Goal: Check status

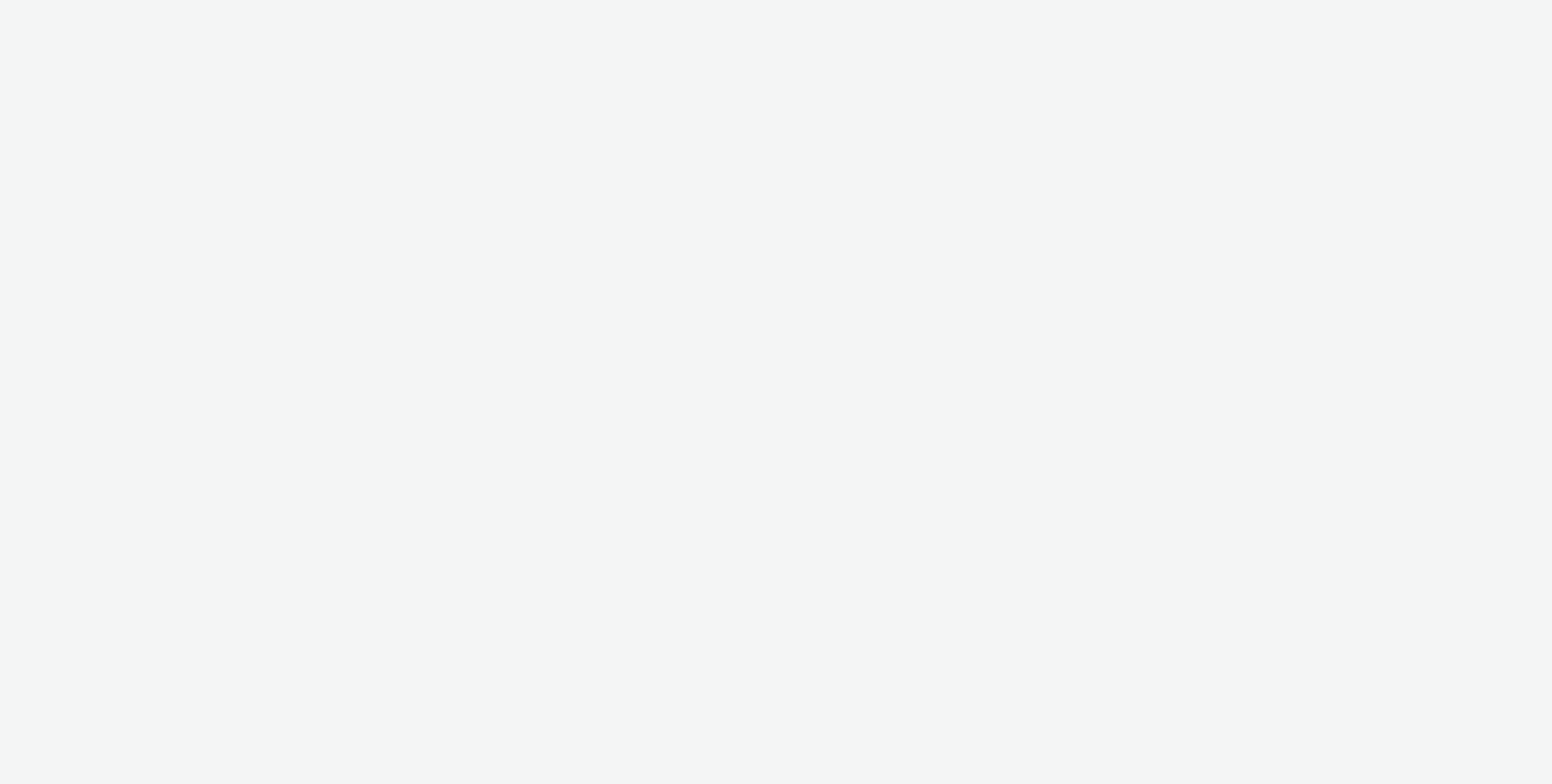
select select "ac009755-aa48-4799-8050-7a339a378eb8"
select select "79162ed7-0017-4339-93b0-3399b708648f"
select select "cf85faef-f9e3-4873-8efc-82eeb66987c6"
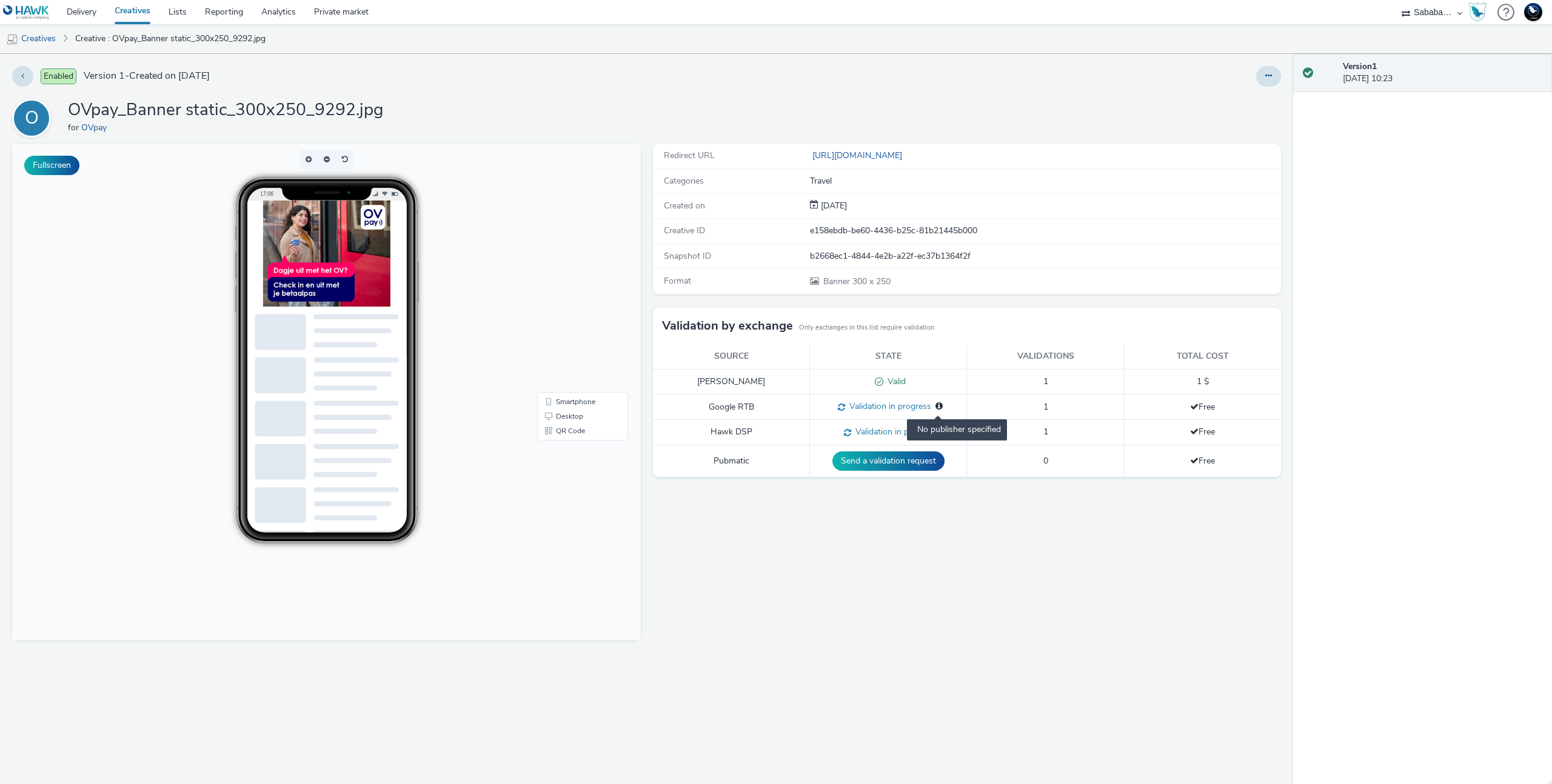
click at [941, 407] on icon at bounding box center [939, 406] width 8 height 9
drag, startPoint x: 1096, startPoint y: 405, endPoint x: 1125, endPoint y: 407, distance: 29.1
click at [1125, 407] on tr "Google RTB Validation in progress No publisher specified 1 Free" at bounding box center [967, 407] width 629 height 26
drag, startPoint x: 1130, startPoint y: 523, endPoint x: 969, endPoint y: 481, distance: 166.4
click at [1121, 521] on div "Redirect URL [URL][DOMAIN_NAME] Categories Travel Created on [DATE] Creative ID…" at bounding box center [964, 464] width 635 height 640
